Goal: Task Accomplishment & Management: Manage account settings

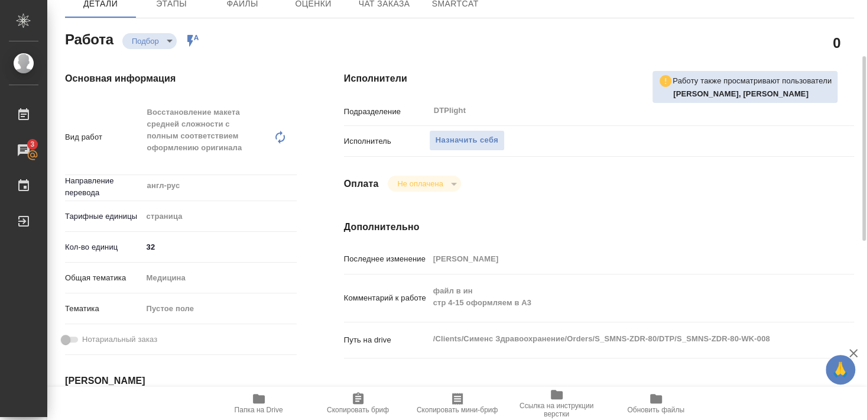
scroll to position [192, 0]
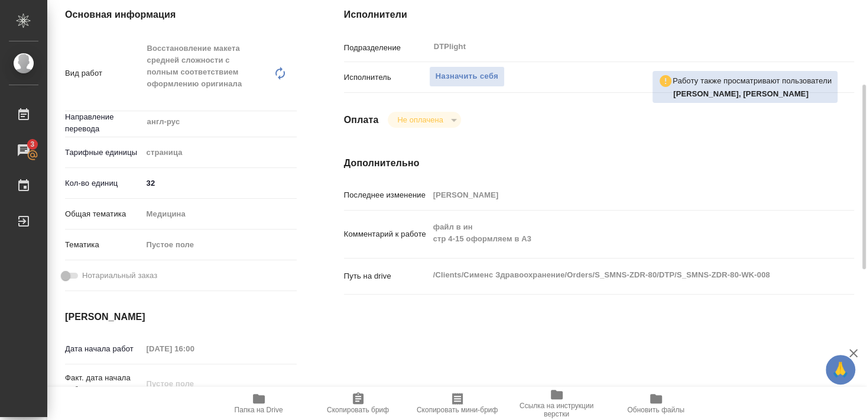
click at [257, 394] on icon "button" at bounding box center [259, 398] width 14 height 14
click at [485, 70] on span "Назначить себя" at bounding box center [467, 77] width 63 height 14
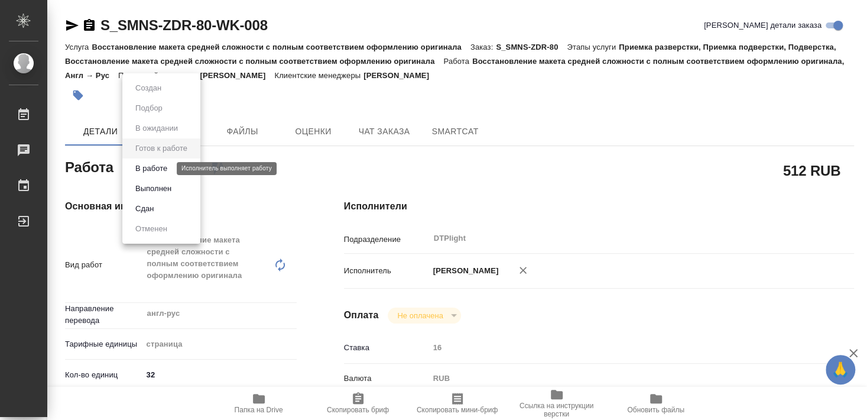
click at [161, 168] on button "В работе" at bounding box center [151, 168] width 39 height 13
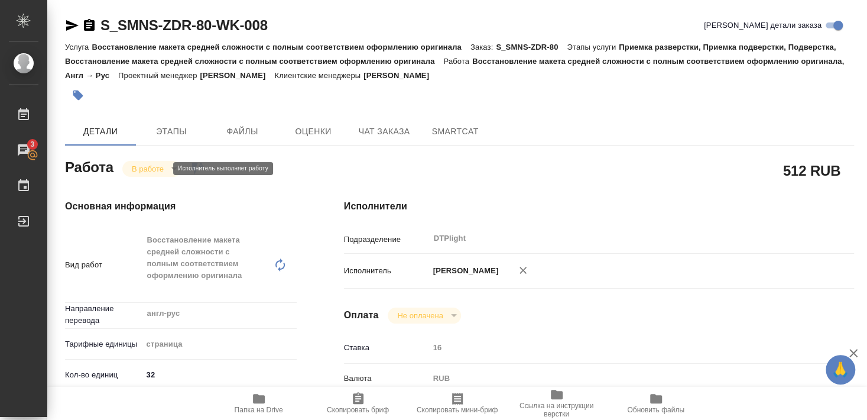
type textarea "x"
